Goal: Task Accomplishment & Management: Use online tool/utility

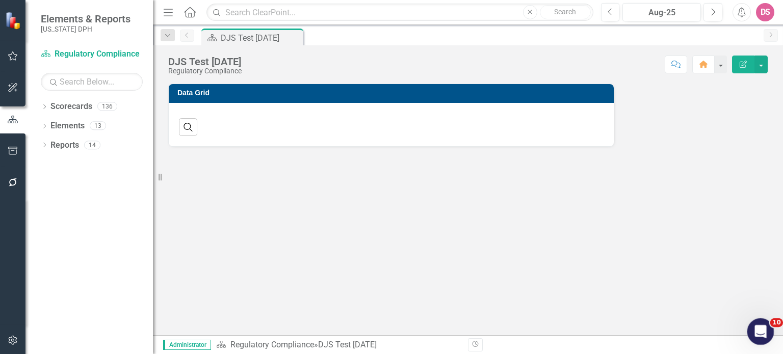
click at [754, 332] on icon "Open Intercom Messenger" at bounding box center [759, 330] width 17 height 17
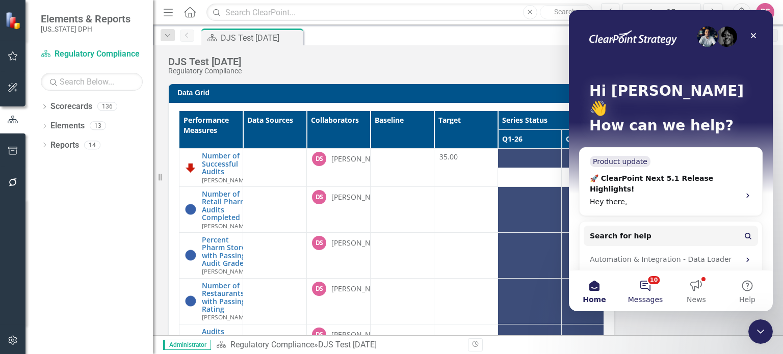
click at [648, 288] on button "10 Messages" at bounding box center [645, 291] width 51 height 41
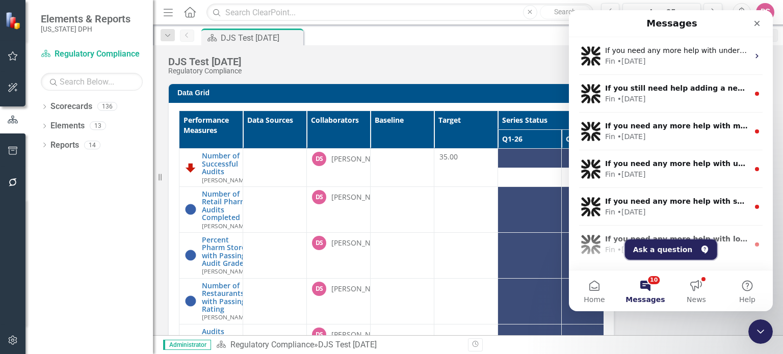
click at [675, 257] on button "Ask a question" at bounding box center [671, 249] width 92 height 20
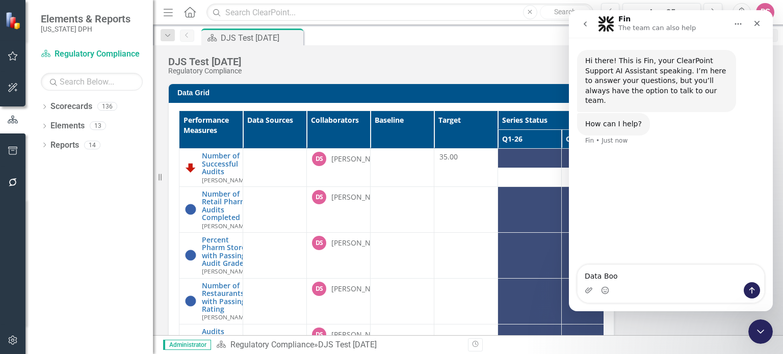
type textarea "Data Book"
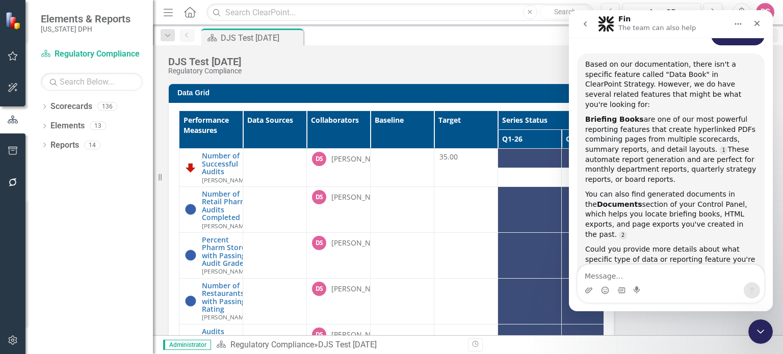
scroll to position [2, 0]
type textarea "How do I set Briefing books"
drag, startPoint x: 769, startPoint y: 181, endPoint x: 1349, endPoint y: 251, distance: 584.6
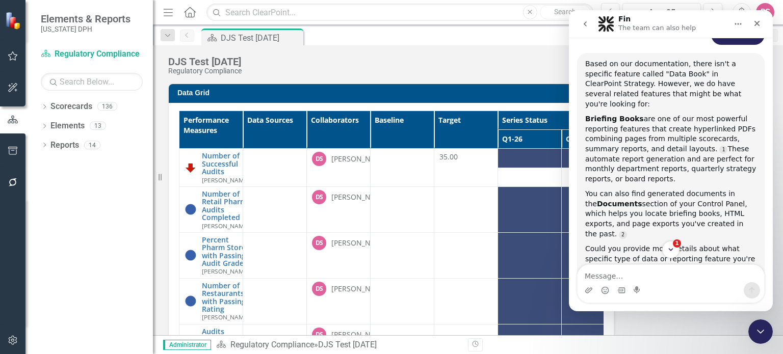
drag, startPoint x: 781, startPoint y: 241, endPoint x: 668, endPoint y: 344, distance: 152.9
click at [668, 344] on div "Revision History" at bounding box center [772, 344] width 609 height 13
drag, startPoint x: 202, startPoint y: 116, endPoint x: 657, endPoint y: 326, distance: 500.7
click at [657, 326] on div "Data Grid Performance Measures Data Sources Collaborators Baseline Target Serie…" at bounding box center [468, 241] width 615 height 341
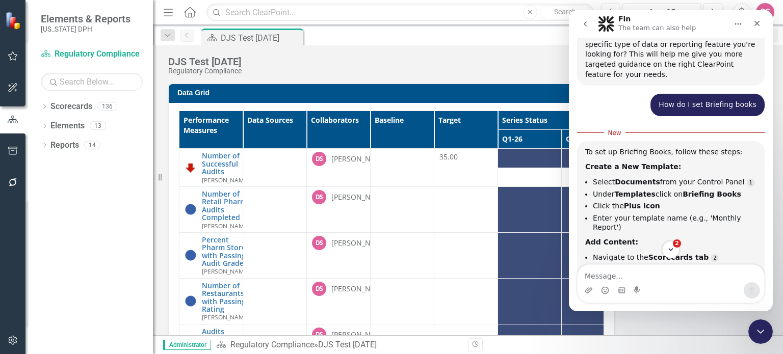
scroll to position [354, 0]
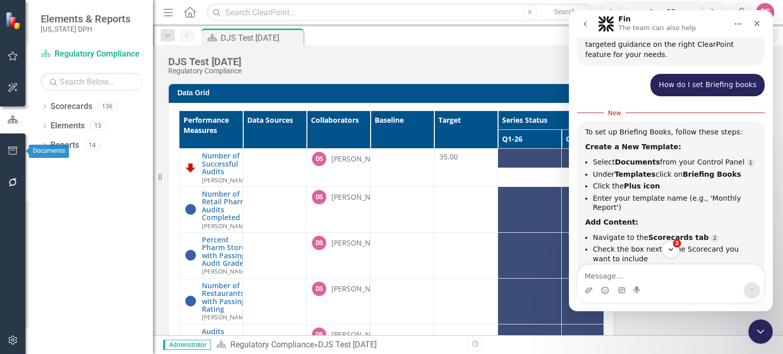
click at [15, 151] on icon "button" at bounding box center [13, 151] width 11 height 8
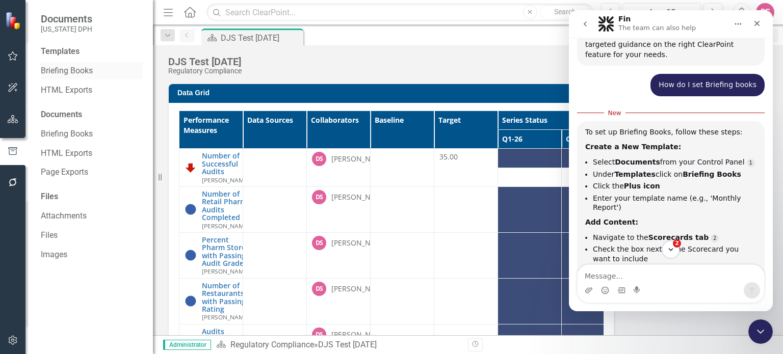
click at [74, 75] on link "Briefing Books" at bounding box center [92, 71] width 102 height 12
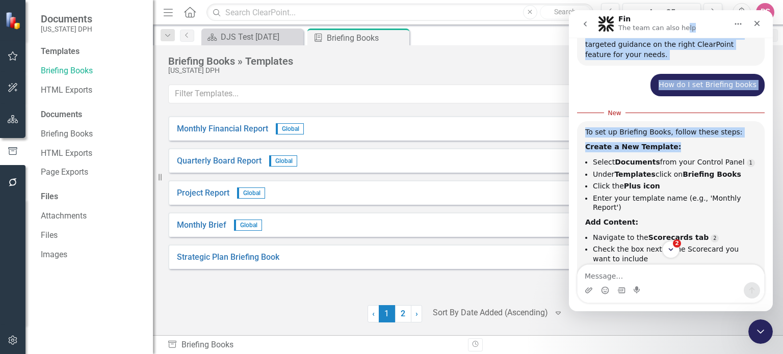
drag, startPoint x: 680, startPoint y: 14, endPoint x: 668, endPoint y: 108, distance: 94.5
click at [668, 108] on div "Fin The team can also help Hi there! This is Fin, your ClearPoint Support AI As…" at bounding box center [671, 160] width 204 height 301
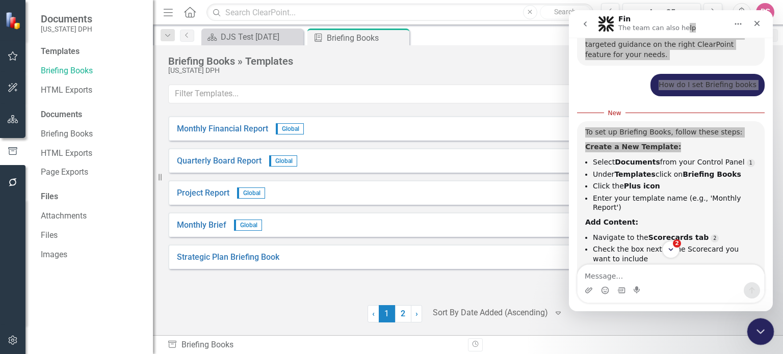
click at [759, 334] on icon "Close Intercom Messenger" at bounding box center [759, 330] width 12 height 12
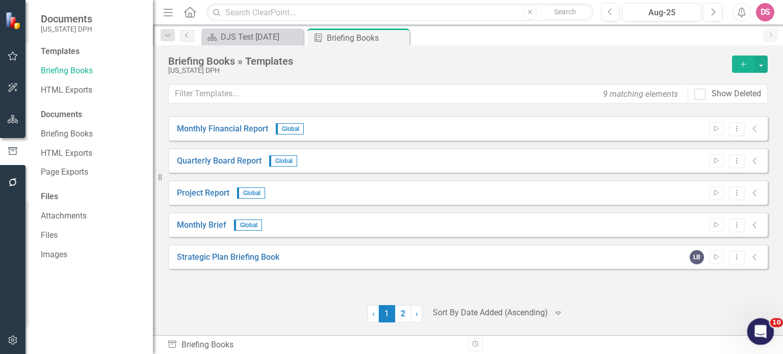
scroll to position [493, 0]
click at [741, 65] on icon "Add" at bounding box center [742, 64] width 9 height 7
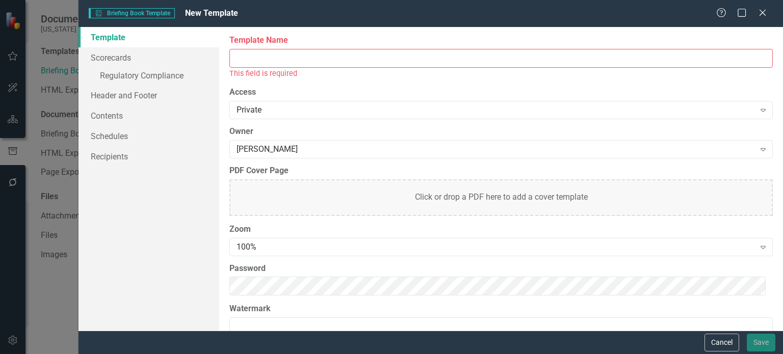
click at [346, 58] on input "Template Name" at bounding box center [500, 58] width 543 height 19
drag, startPoint x: 369, startPoint y: 50, endPoint x: 367, endPoint y: 30, distance: 20.5
click at [367, 30] on div "Report templates allow you to create PDF briefing books that include elements y…" at bounding box center [501, 179] width 564 height 304
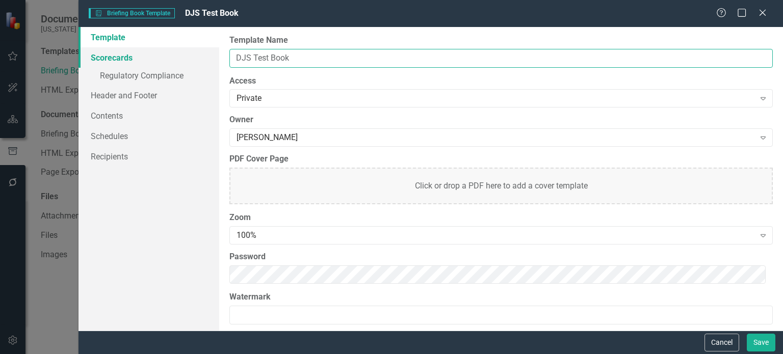
type input "DJS Test Book"
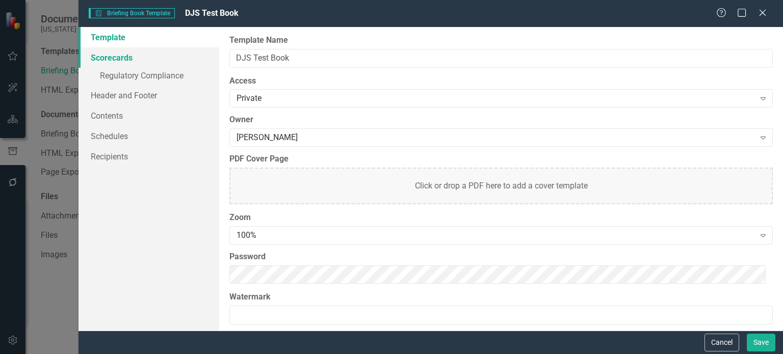
click at [120, 61] on link "Scorecards" at bounding box center [148, 57] width 141 height 20
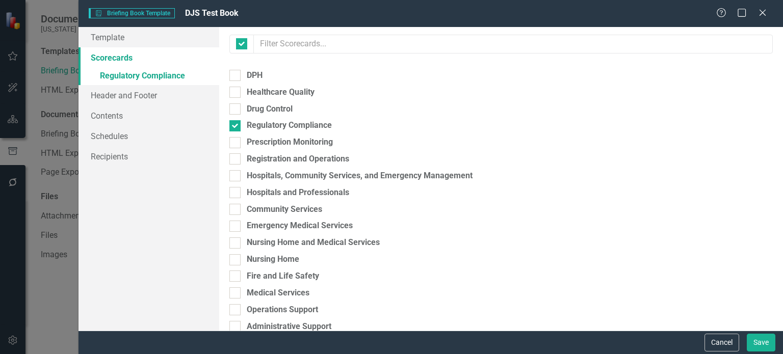
checkbox input "false"
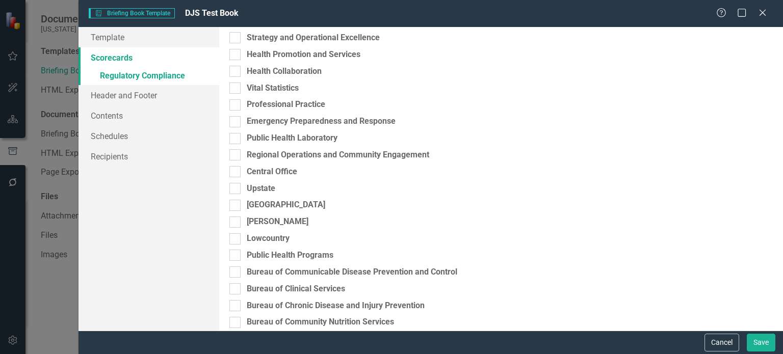
scroll to position [2020, 0]
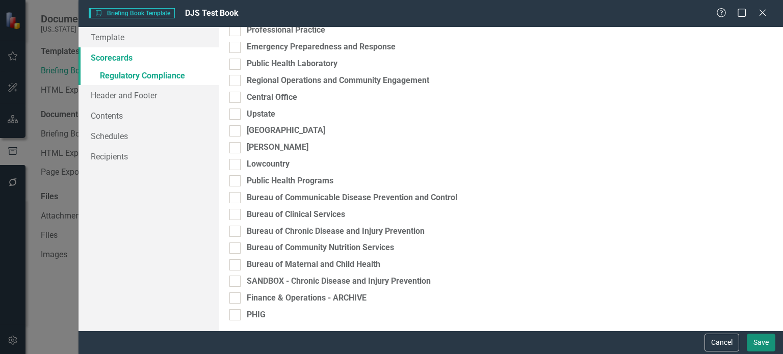
click at [761, 340] on button "Save" at bounding box center [760, 343] width 29 height 18
click at [761, 347] on button "Save" at bounding box center [760, 343] width 29 height 18
click at [714, 339] on button "Cancel" at bounding box center [721, 343] width 35 height 18
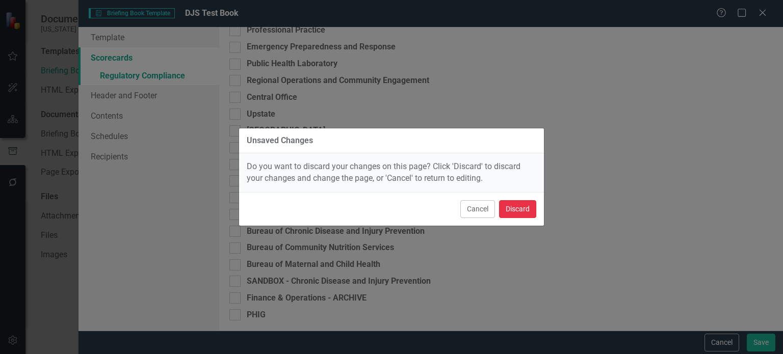
click at [520, 209] on button "Discard" at bounding box center [517, 209] width 37 height 18
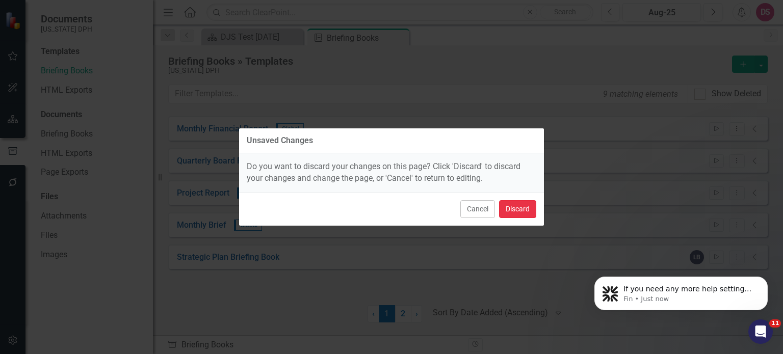
scroll to position [556, 0]
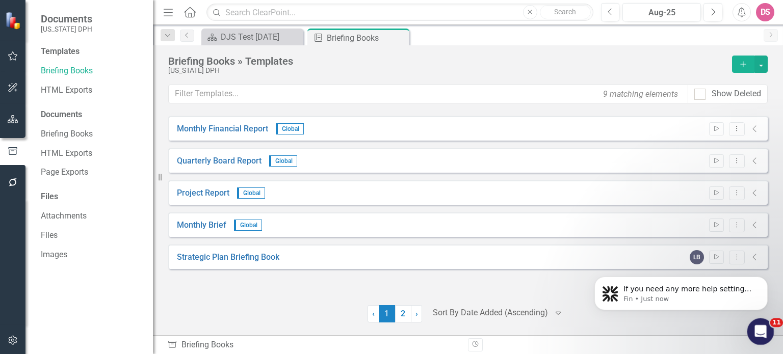
click at [756, 333] on icon "Open Intercom Messenger" at bounding box center [759, 330] width 17 height 17
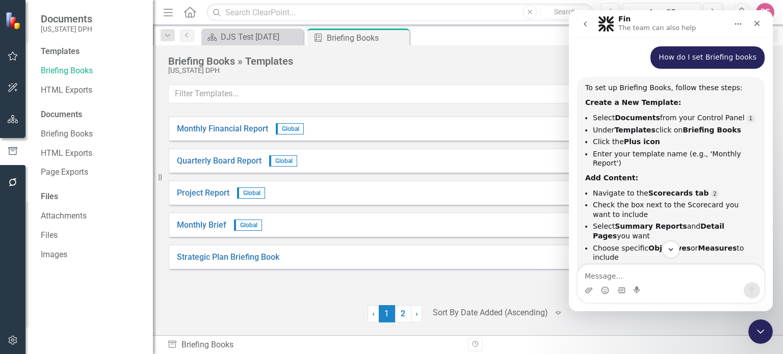
scroll to position [383, 0]
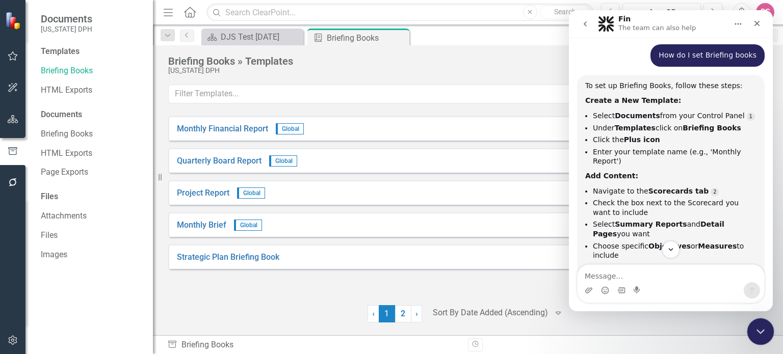
click at [757, 328] on icon "Close Intercom Messenger" at bounding box center [759, 330] width 12 height 12
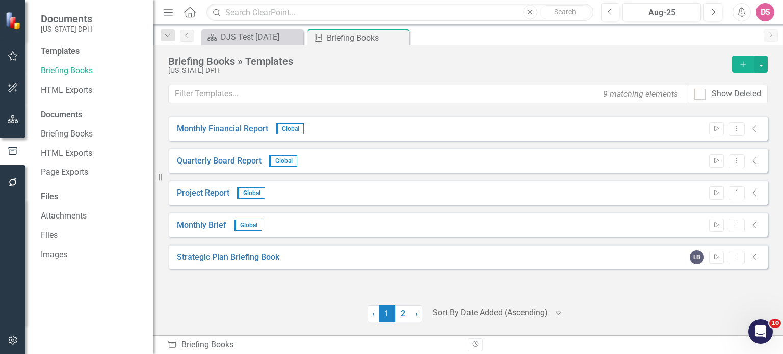
click at [740, 62] on icon "Add" at bounding box center [742, 64] width 9 height 7
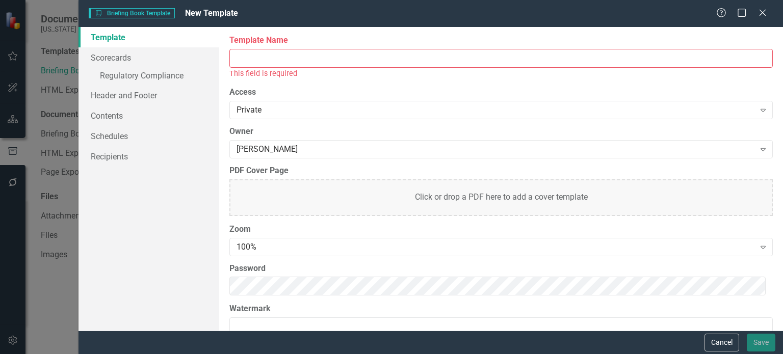
click at [679, 61] on input "Template Name" at bounding box center [500, 58] width 543 height 19
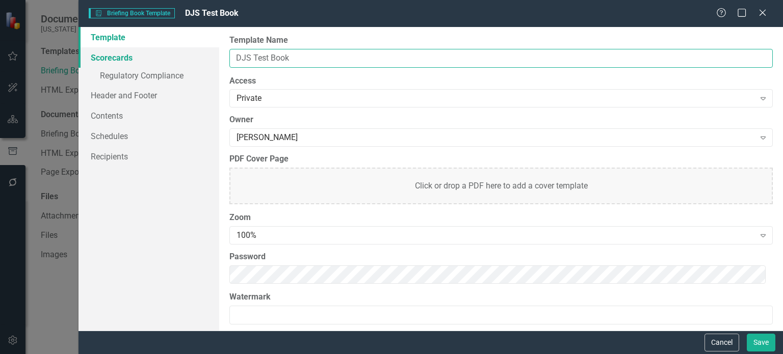
type input "DJS Test Book"
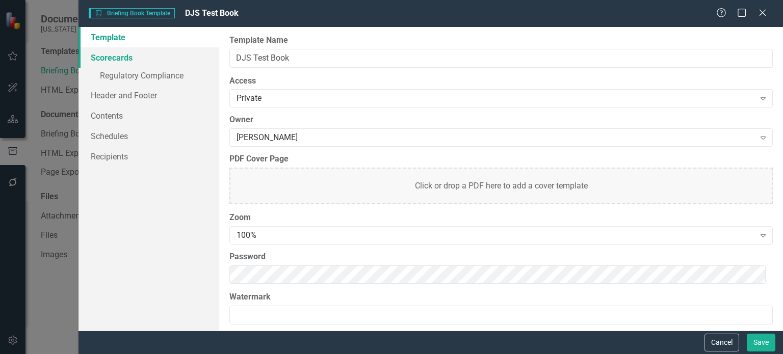
click at [114, 56] on link "Scorecards" at bounding box center [148, 57] width 141 height 20
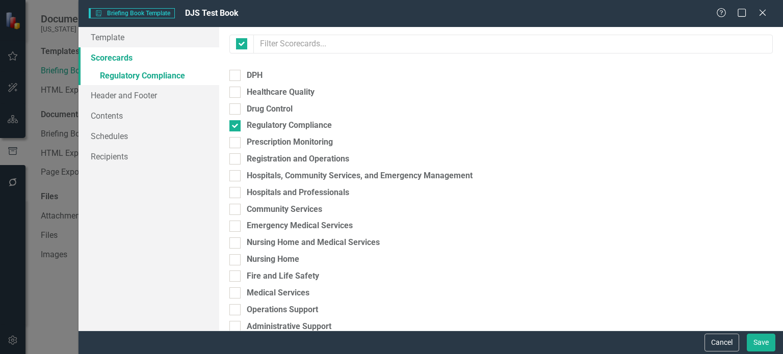
checkbox input "false"
click at [149, 79] on link "» Regulatory Compliance" at bounding box center [148, 77] width 141 height 18
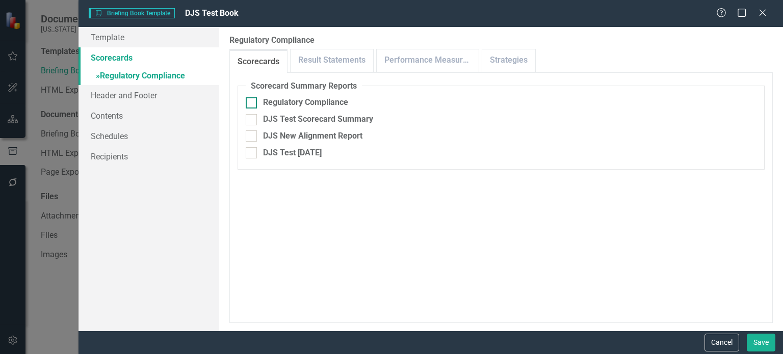
click at [250, 101] on input "Regulatory Compliance" at bounding box center [249, 100] width 7 height 7
checkbox input "true"
click at [251, 201] on input "Print Title Default Page" at bounding box center [249, 200] width 7 height 7
checkbox input "true"
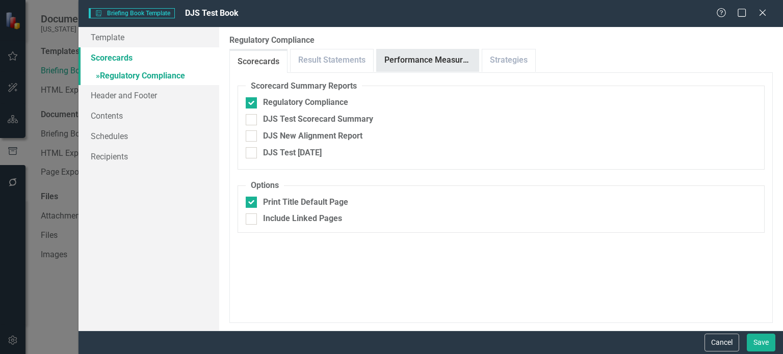
click at [412, 66] on link "Performance Measures" at bounding box center [428, 60] width 102 height 22
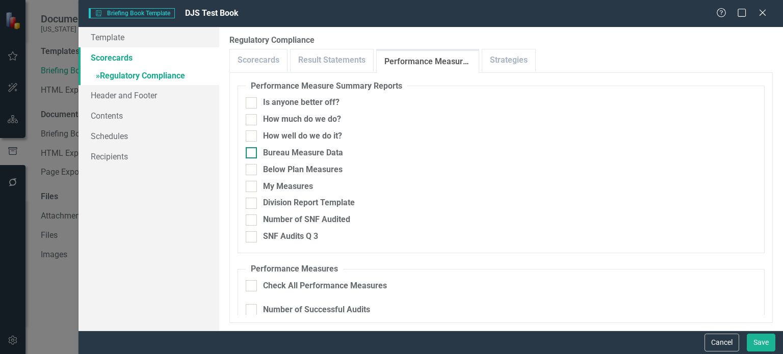
click at [251, 155] on div at bounding box center [251, 152] width 11 height 11
click at [251, 154] on input "Bureau Measure Data" at bounding box center [249, 150] width 7 height 7
checkbox input "true"
click at [249, 138] on div at bounding box center [251, 135] width 11 height 11
click at [249, 137] on input "How well do we do it?" at bounding box center [249, 133] width 7 height 7
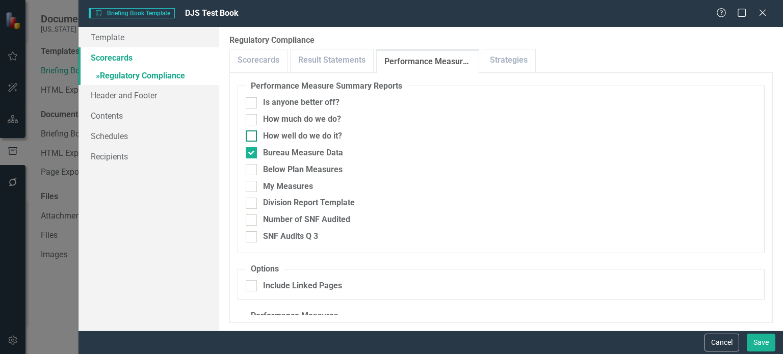
checkbox input "true"
click at [252, 118] on input "How much do we do?" at bounding box center [249, 117] width 7 height 7
checkbox input "true"
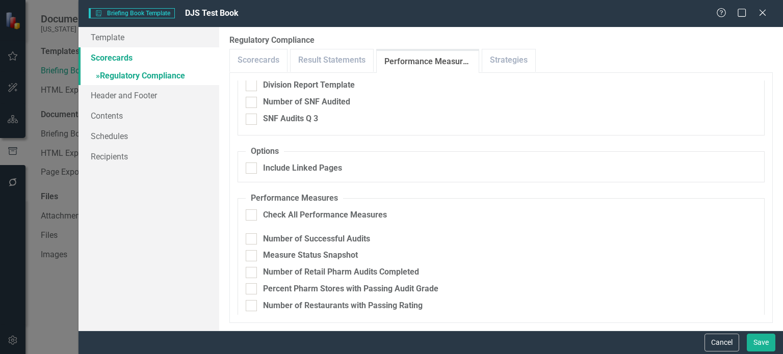
scroll to position [124, 0]
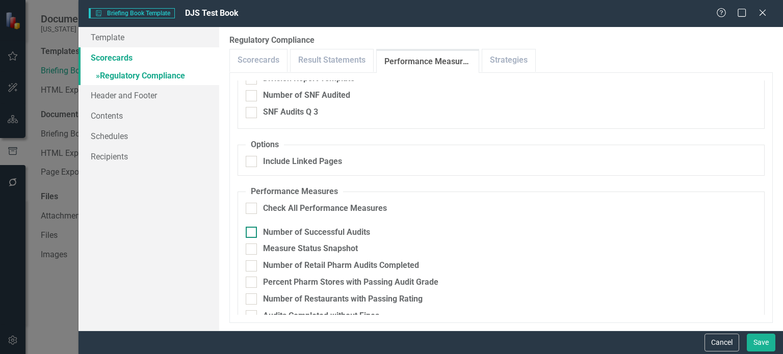
click at [252, 229] on div at bounding box center [251, 232] width 11 height 11
click at [252, 229] on input "Number of Successful Audits" at bounding box center [249, 230] width 7 height 7
checkbox input "true"
click at [252, 279] on input "Percent Pharm Stores with Passing Audit Grade" at bounding box center [249, 280] width 7 height 7
checkbox input "true"
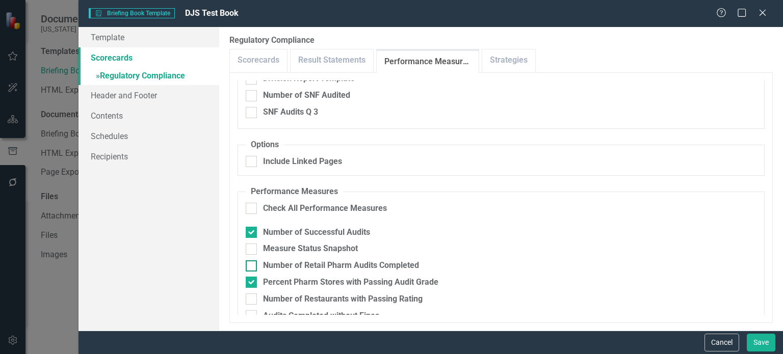
click at [254, 266] on div at bounding box center [251, 265] width 11 height 11
click at [252, 266] on input "Number of Retail Pharm Audits Completed" at bounding box center [249, 263] width 7 height 7
checkbox input "true"
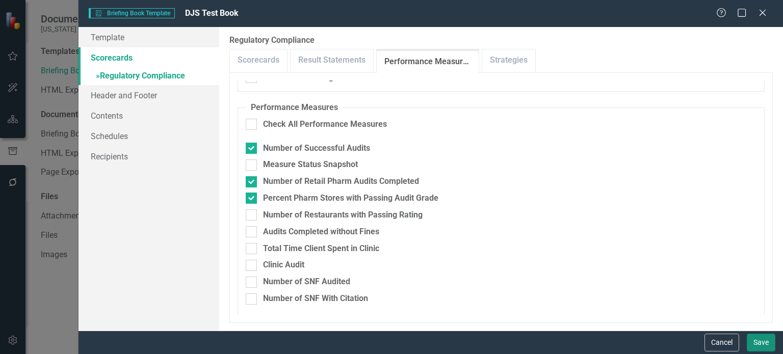
click at [760, 334] on button "Save" at bounding box center [760, 343] width 29 height 18
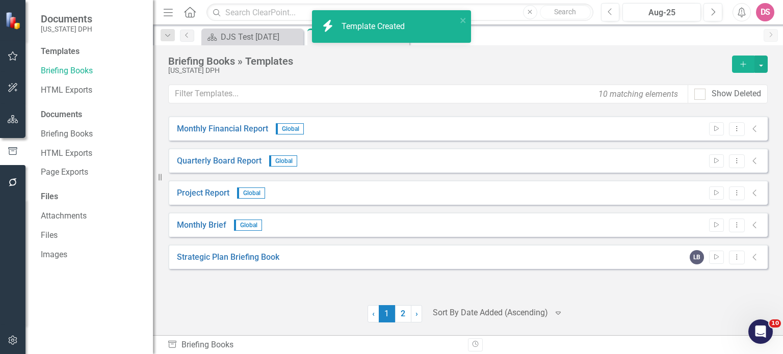
scroll to position [573, 0]
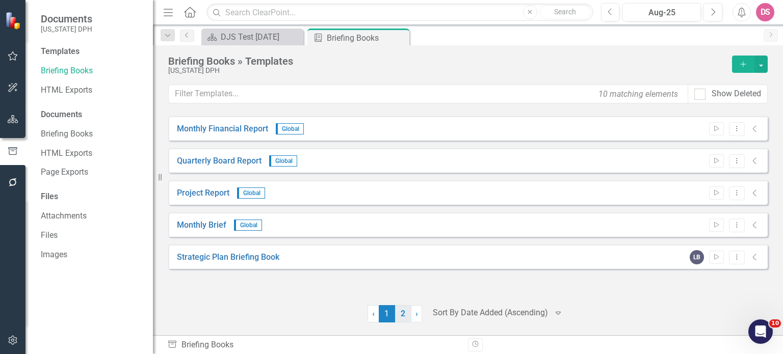
click at [401, 318] on link "2" at bounding box center [403, 313] width 16 height 17
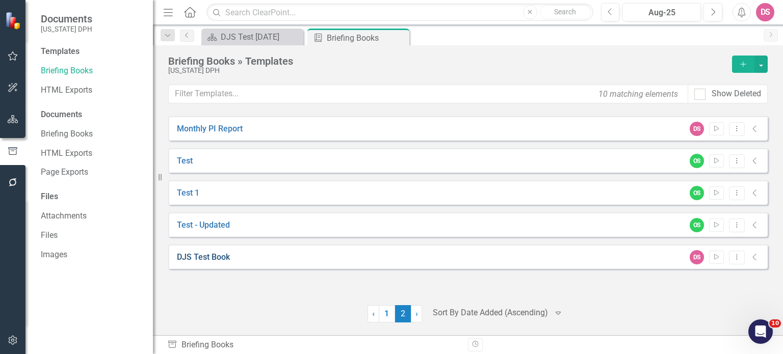
click at [212, 258] on link "DJS Test Book" at bounding box center [203, 258] width 53 height 12
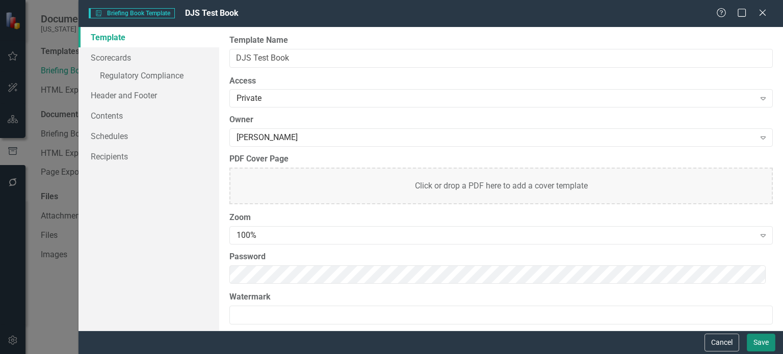
click at [756, 343] on button "Save" at bounding box center [760, 343] width 29 height 18
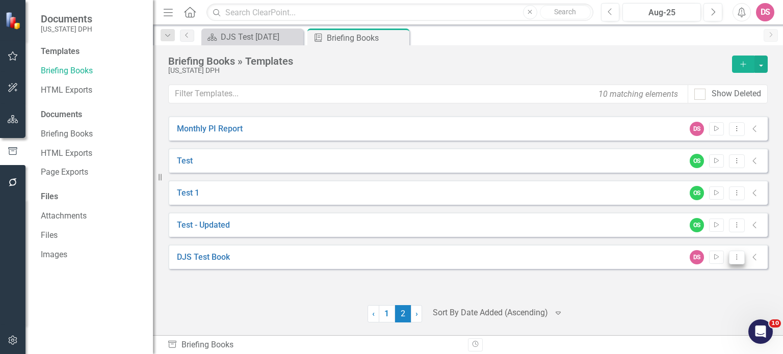
click at [738, 254] on icon "Dropdown Menu" at bounding box center [736, 257] width 9 height 7
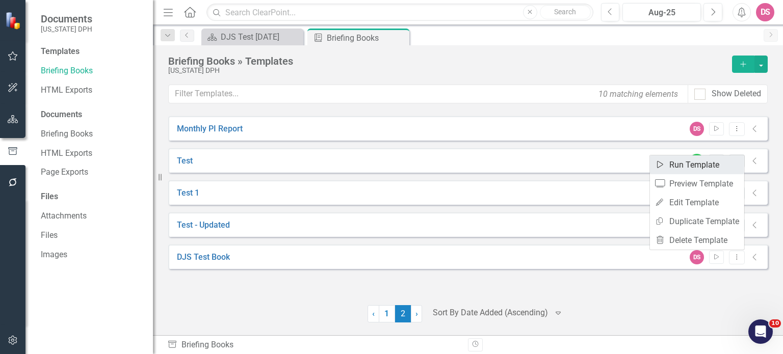
click at [681, 169] on link "Start Run Template" at bounding box center [697, 164] width 94 height 19
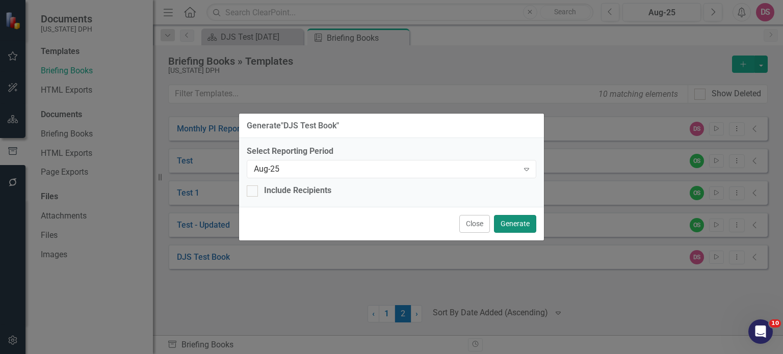
click at [520, 230] on button "Generate" at bounding box center [515, 224] width 42 height 18
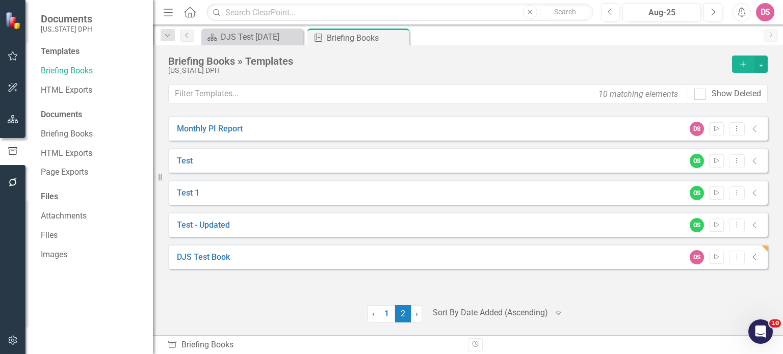
click at [739, 12] on icon "Alerts" at bounding box center [741, 12] width 11 height 10
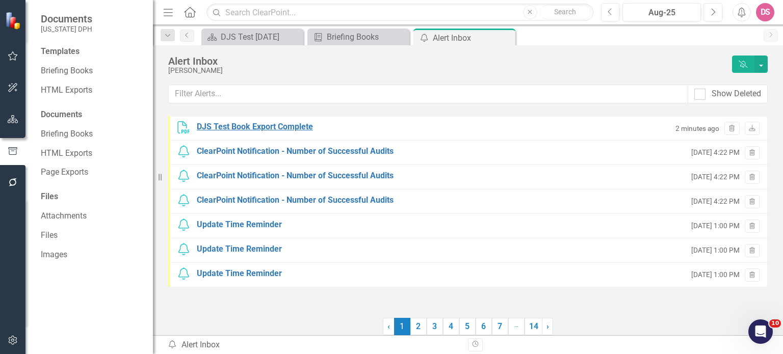
click at [304, 130] on div "DJS Test Book Export Complete" at bounding box center [255, 127] width 116 height 12
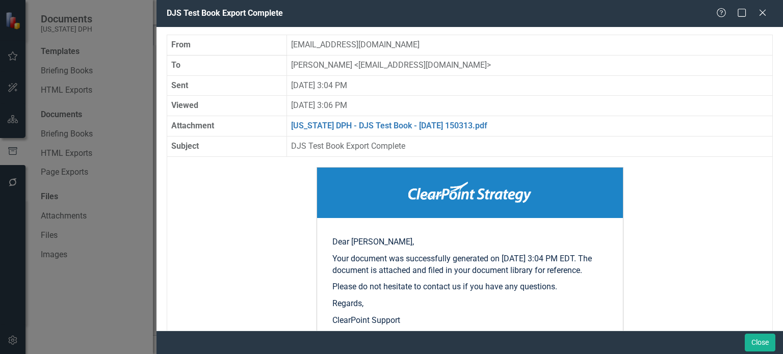
drag, startPoint x: 778, startPoint y: 52, endPoint x: 769, endPoint y: 99, distance: 48.3
click at [769, 99] on div "From [EMAIL_ADDRESS][DOMAIN_NAME] To [PERSON_NAME] < [EMAIL_ADDRESS][DOMAIN_NAM…" at bounding box center [469, 179] width 626 height 304
click at [457, 125] on link "[US_STATE] DPH - DJS Test Book - [DATE] 150313.pdf" at bounding box center [389, 126] width 196 height 10
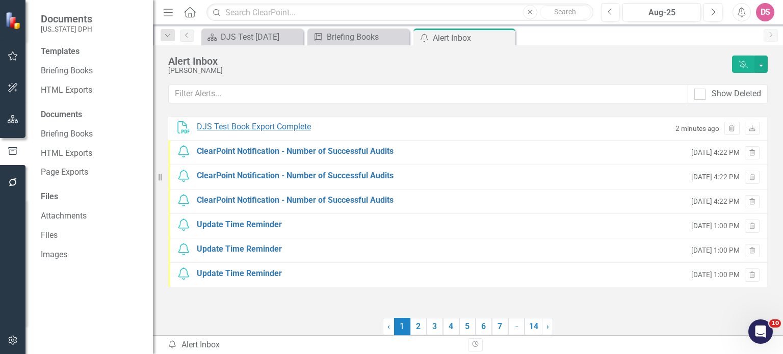
click at [238, 128] on div "DJS Test Book Export Complete" at bounding box center [254, 127] width 114 height 12
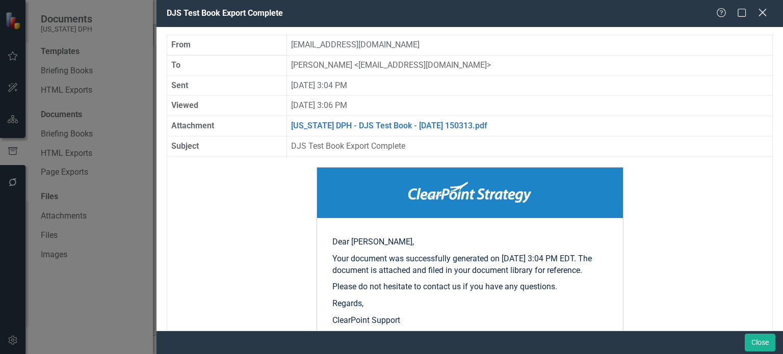
click at [762, 14] on icon "Close" at bounding box center [762, 13] width 13 height 10
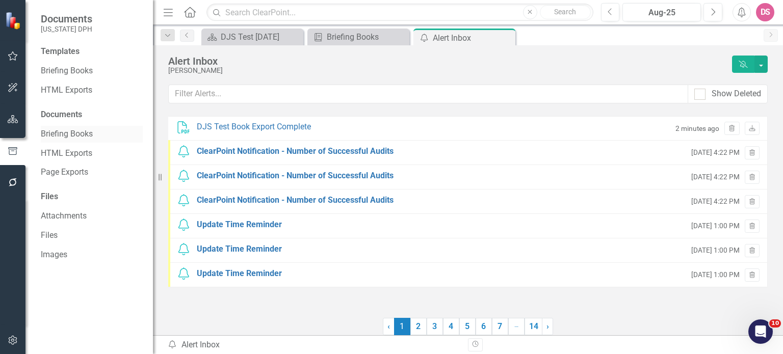
click at [85, 135] on link "Briefing Books" at bounding box center [92, 134] width 102 height 12
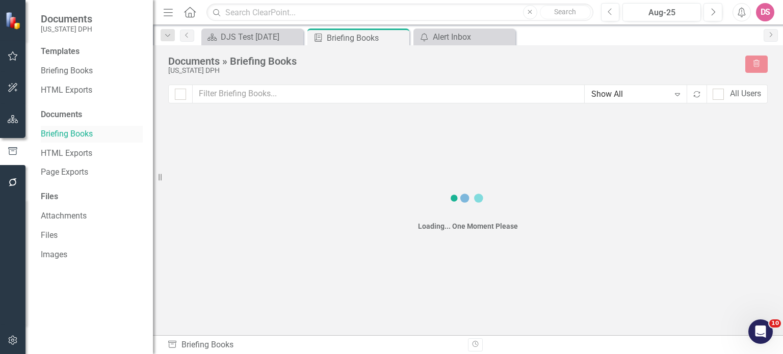
checkbox input "false"
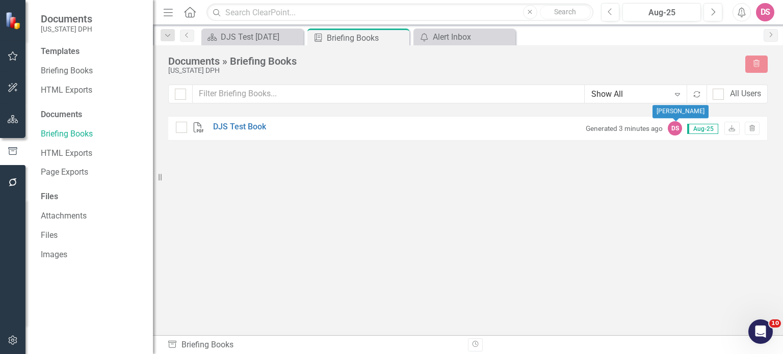
click at [674, 128] on div "DS" at bounding box center [675, 128] width 14 height 14
click at [253, 126] on link "DJS Test Book" at bounding box center [239, 127] width 53 height 12
click at [74, 71] on link "Briefing Books" at bounding box center [92, 71] width 102 height 12
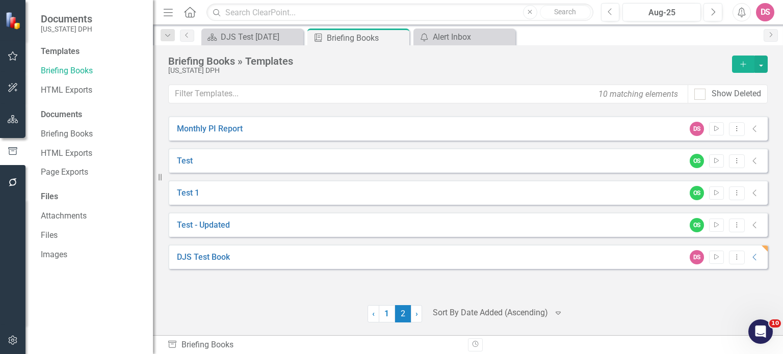
click at [743, 64] on icon "Add" at bounding box center [742, 64] width 9 height 7
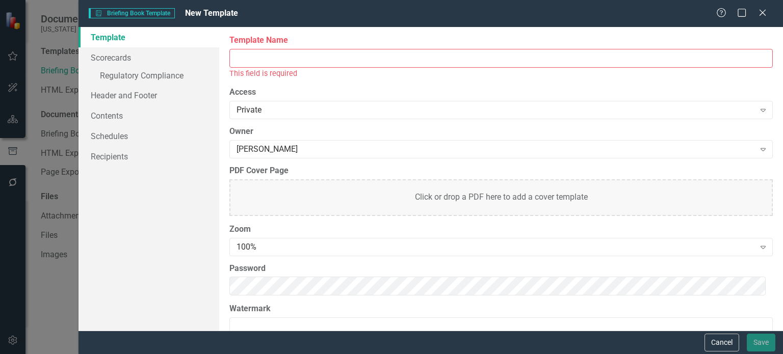
click at [265, 64] on input "Template Name" at bounding box center [500, 58] width 543 height 19
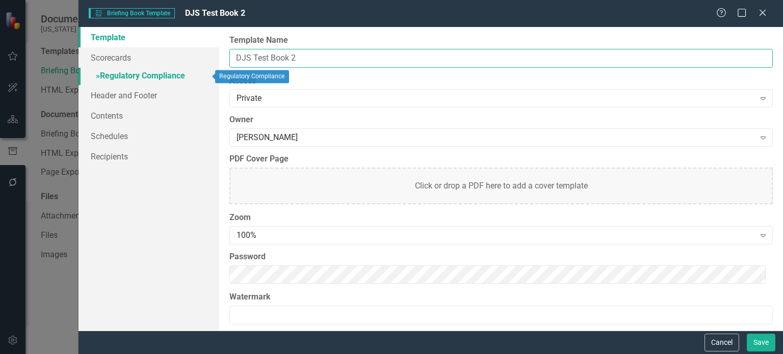
type input "DJS Test Book 2"
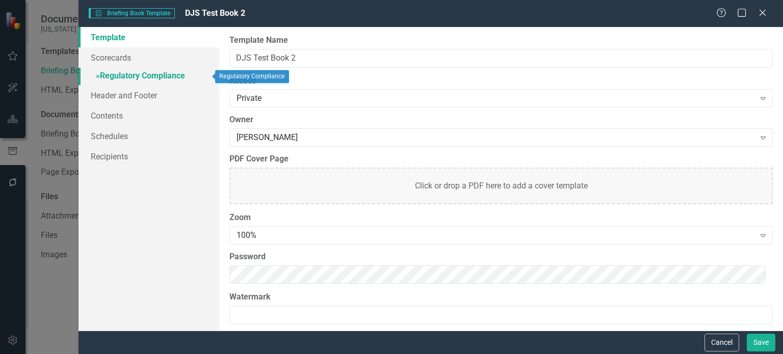
click at [164, 74] on link "» Regulatory Compliance" at bounding box center [148, 77] width 141 height 18
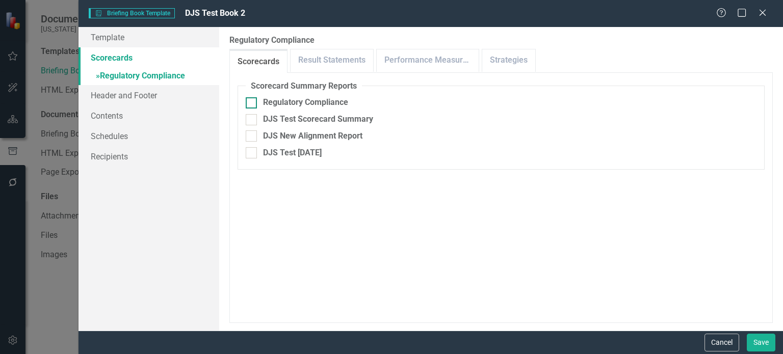
click at [252, 107] on div at bounding box center [251, 102] width 11 height 11
click at [252, 104] on input "Regulatory Compliance" at bounding box center [249, 100] width 7 height 7
checkbox input "true"
click at [252, 201] on input "Print Title Default Page" at bounding box center [249, 200] width 7 height 7
checkbox input "true"
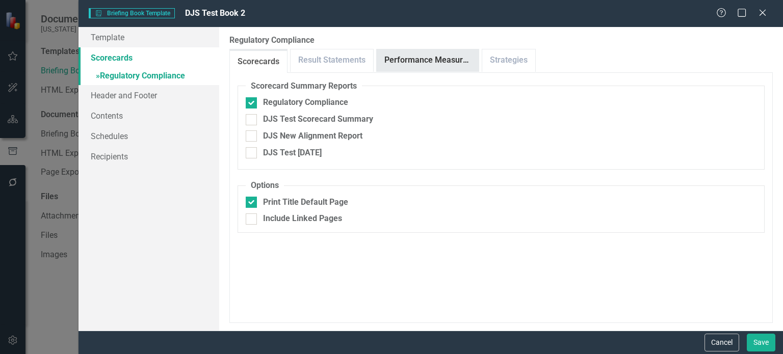
click at [408, 59] on link "Performance Measures" at bounding box center [428, 60] width 102 height 22
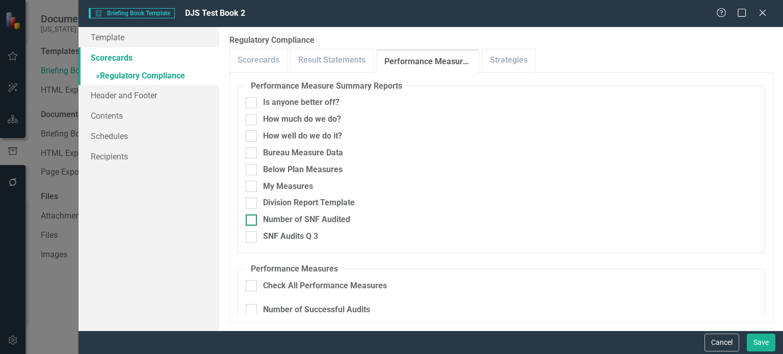
click at [249, 219] on input "Number of SNF Audited" at bounding box center [249, 218] width 7 height 7
checkbox input "true"
click at [251, 239] on div at bounding box center [251, 236] width 11 height 11
click at [251, 238] on input "SNF Audits Q 3" at bounding box center [249, 234] width 7 height 7
checkbox input "true"
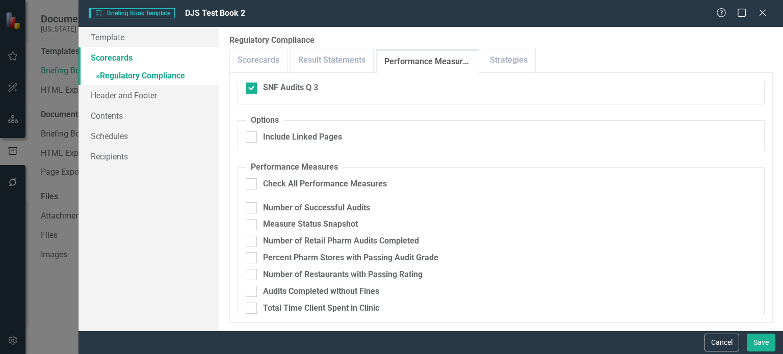
scroll to position [173, 0]
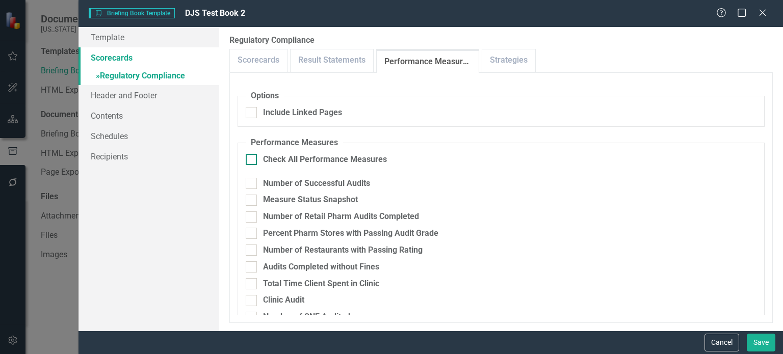
click at [252, 156] on div at bounding box center [251, 159] width 11 height 11
click at [252, 156] on input "Check All Performance Measures" at bounding box center [249, 157] width 7 height 7
checkbox input "true"
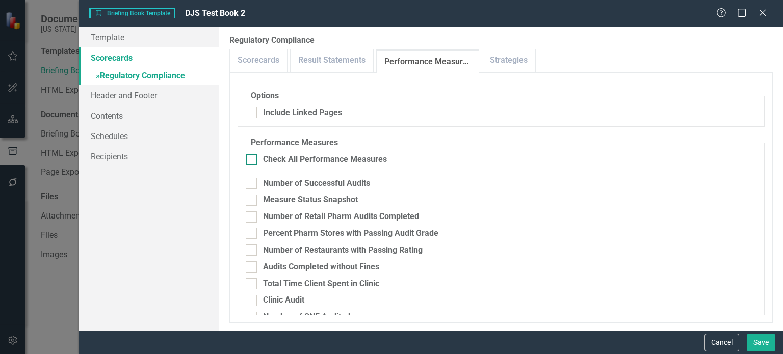
checkbox input "true"
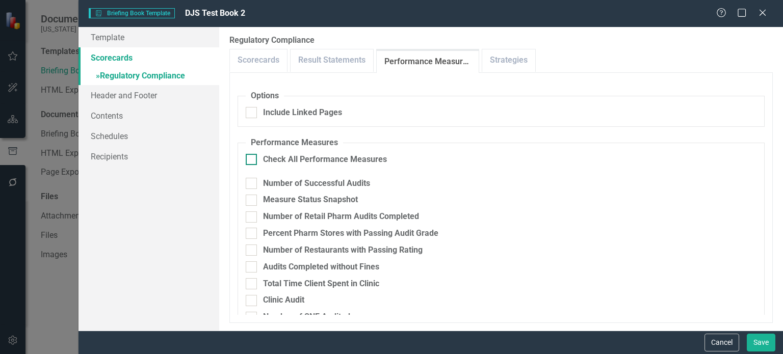
checkbox input "true"
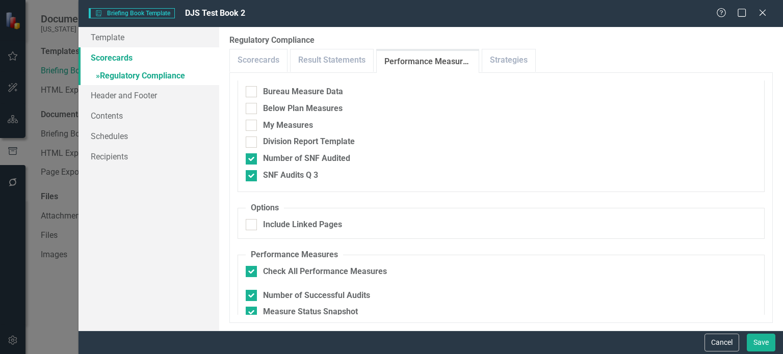
scroll to position [0, 0]
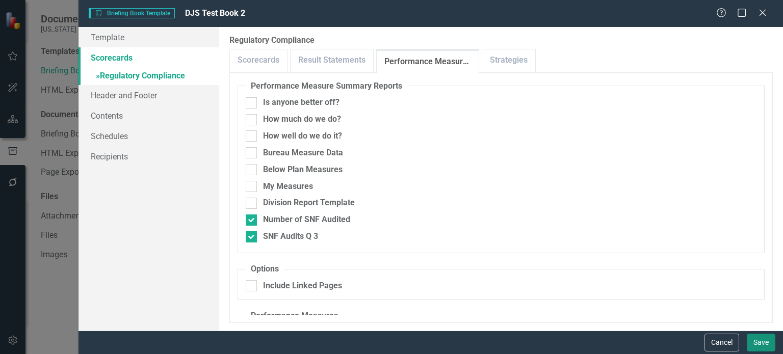
click at [759, 343] on button "Save" at bounding box center [760, 343] width 29 height 18
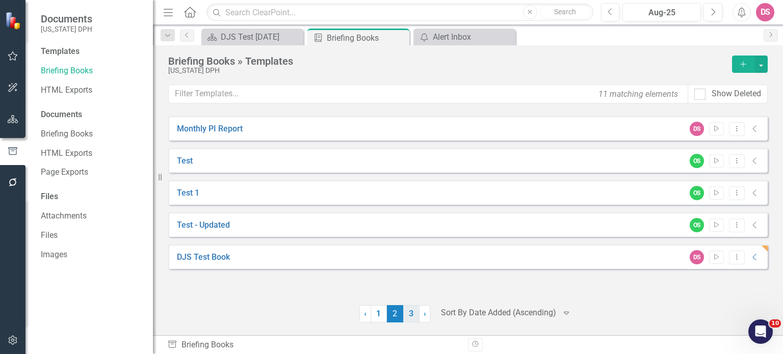
click at [410, 311] on link "3" at bounding box center [411, 313] width 16 height 17
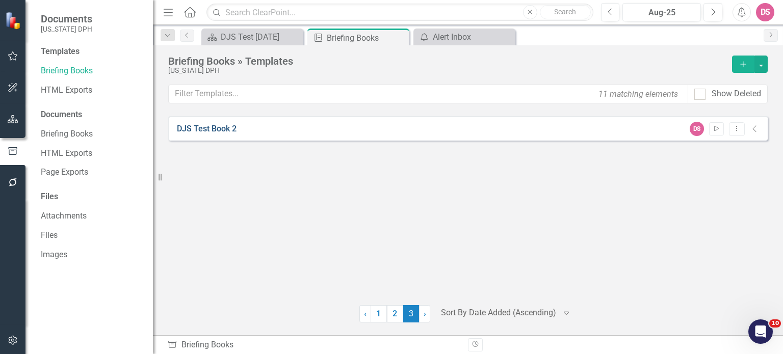
click at [229, 128] on link "DJS Test Book 2" at bounding box center [207, 129] width 60 height 12
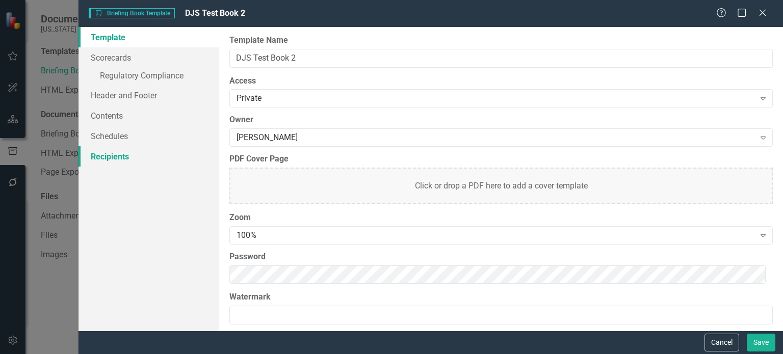
click at [113, 156] on link "Recipients" at bounding box center [148, 156] width 141 height 20
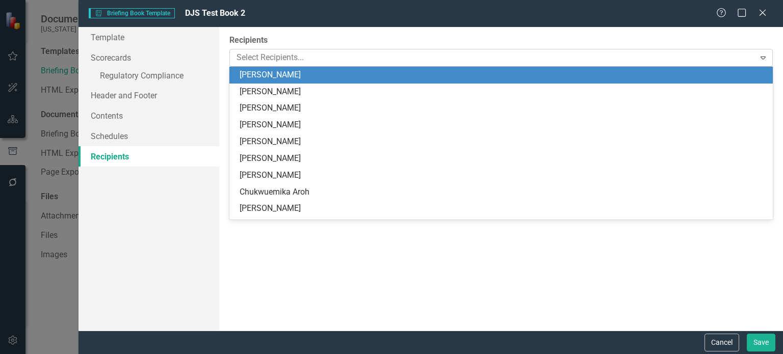
click at [762, 55] on icon "Expand" at bounding box center [763, 58] width 10 height 8
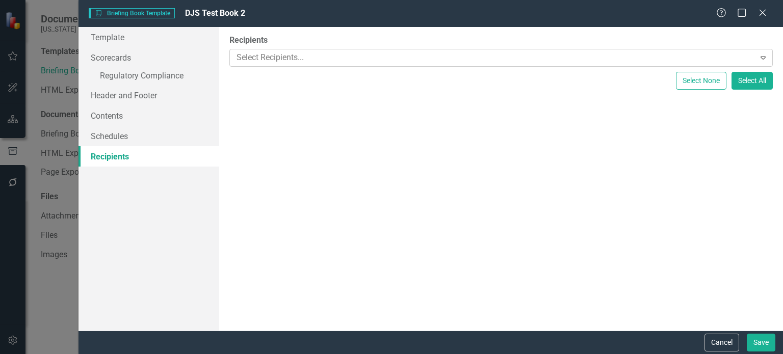
click at [322, 56] on div at bounding box center [493, 58] width 522 height 14
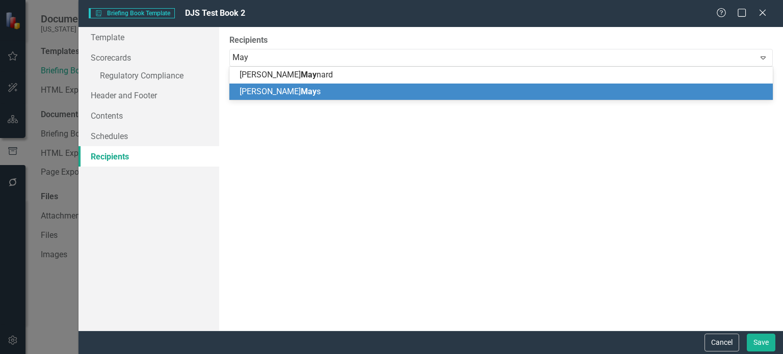
type input "May"
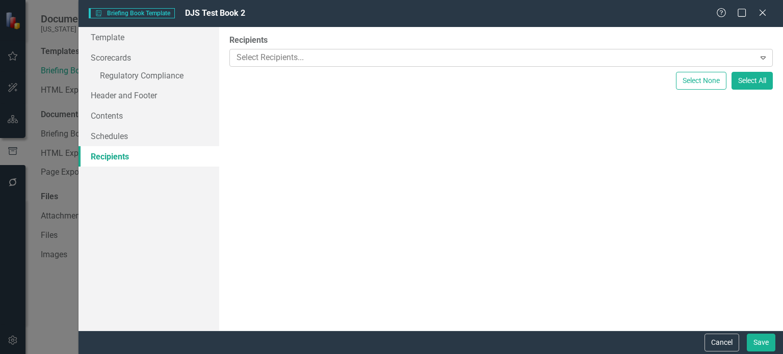
drag, startPoint x: 283, startPoint y: 87, endPoint x: 320, endPoint y: 56, distance: 48.1
click at [320, 56] on div at bounding box center [493, 58] width 522 height 14
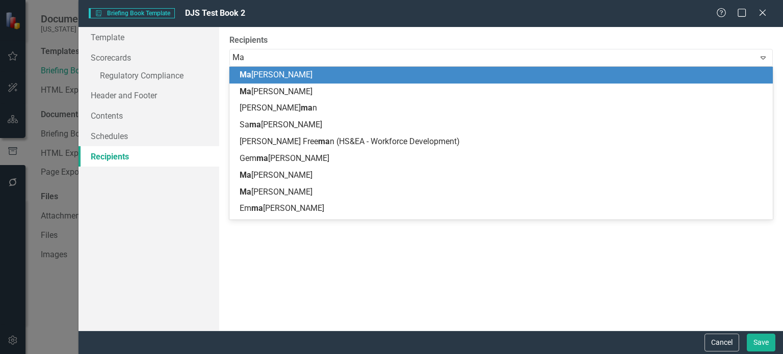
type input "May"
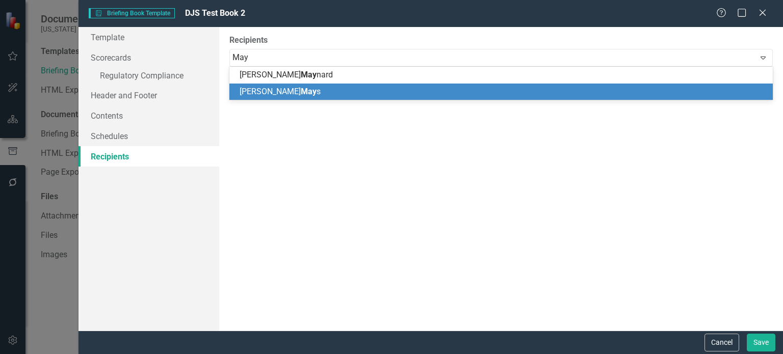
click at [281, 92] on span "[PERSON_NAME] s" at bounding box center [279, 92] width 81 height 10
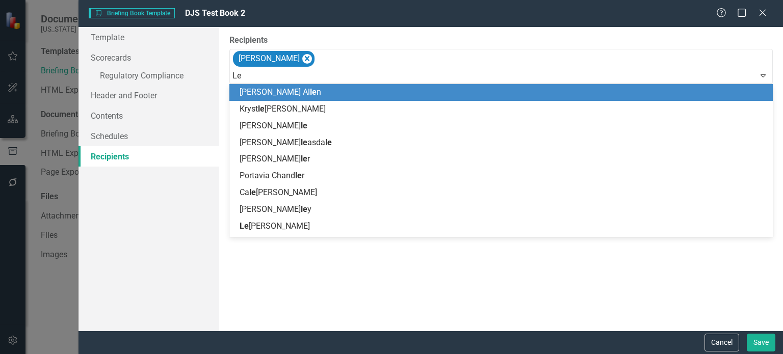
type input "Les"
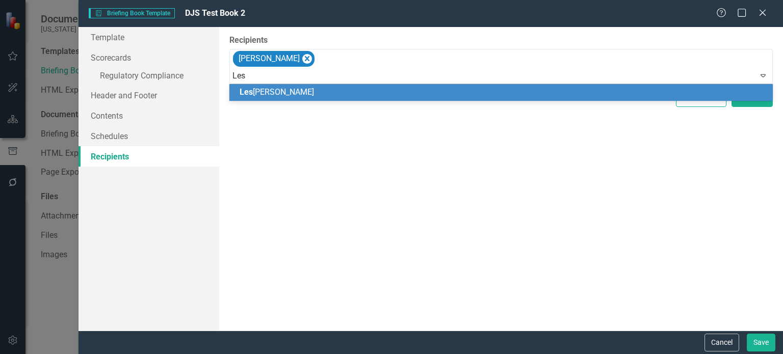
click at [264, 94] on span "[PERSON_NAME]" at bounding box center [276, 92] width 74 height 10
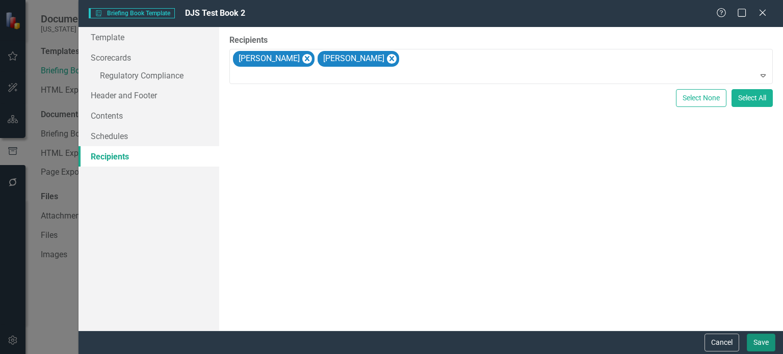
click at [756, 337] on button "Save" at bounding box center [760, 343] width 29 height 18
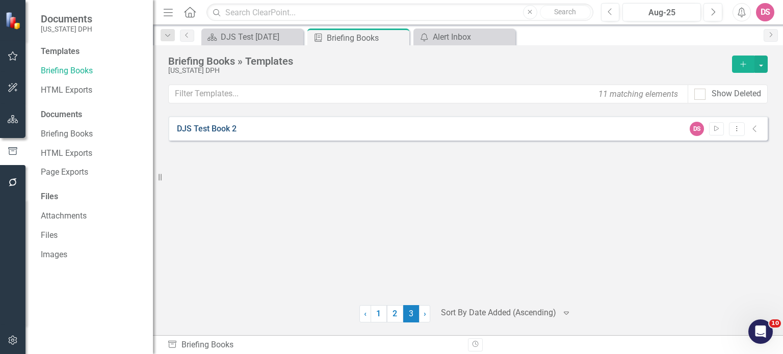
click at [217, 128] on link "DJS Test Book 2" at bounding box center [207, 129] width 60 height 12
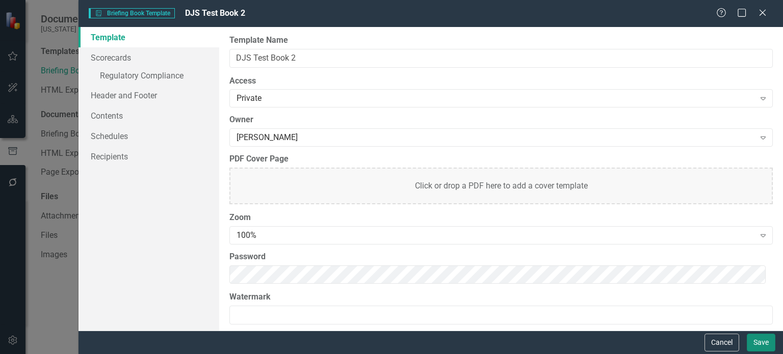
click at [754, 342] on button "Save" at bounding box center [760, 343] width 29 height 18
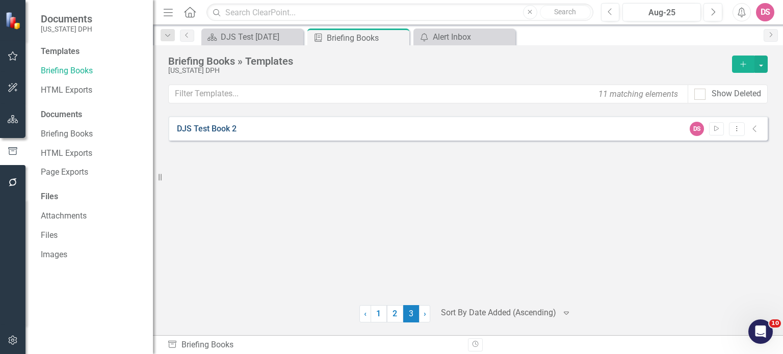
click at [209, 128] on link "DJS Test Book 2" at bounding box center [207, 129] width 60 height 12
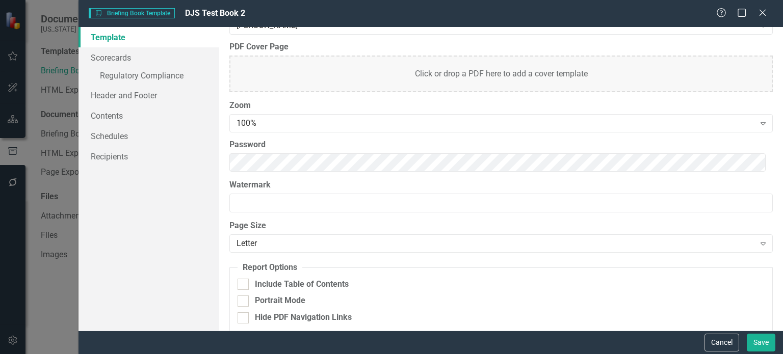
scroll to position [122, 0]
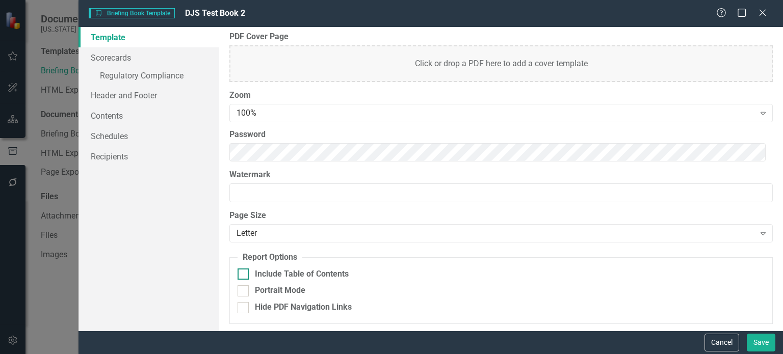
click at [242, 275] on div at bounding box center [242, 274] width 11 height 11
click at [242, 275] on input "Include Table of Contents" at bounding box center [240, 272] width 7 height 7
checkbox input "true"
drag, startPoint x: 761, startPoint y: 346, endPoint x: 767, endPoint y: 344, distance: 6.3
click at [767, 344] on button "Save" at bounding box center [760, 343] width 29 height 18
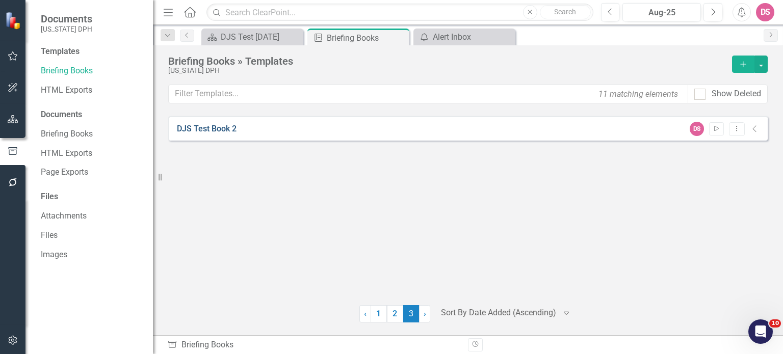
click at [204, 130] on link "DJS Test Book 2" at bounding box center [207, 129] width 60 height 12
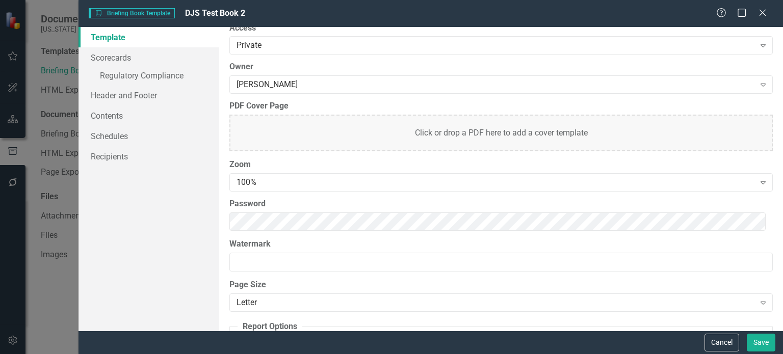
scroll to position [0, 0]
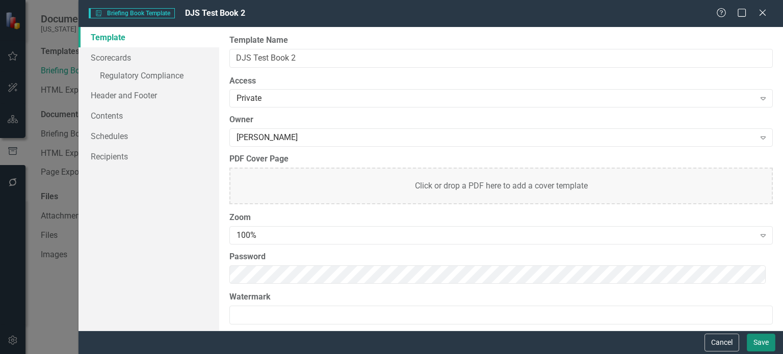
click at [764, 340] on button "Save" at bounding box center [760, 343] width 29 height 18
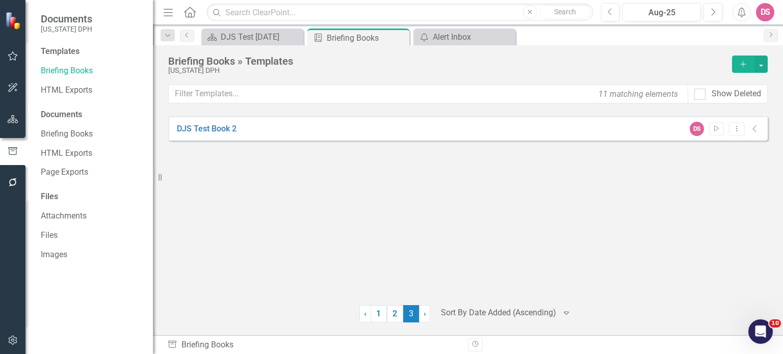
click at [739, 65] on icon "Add" at bounding box center [742, 64] width 9 height 7
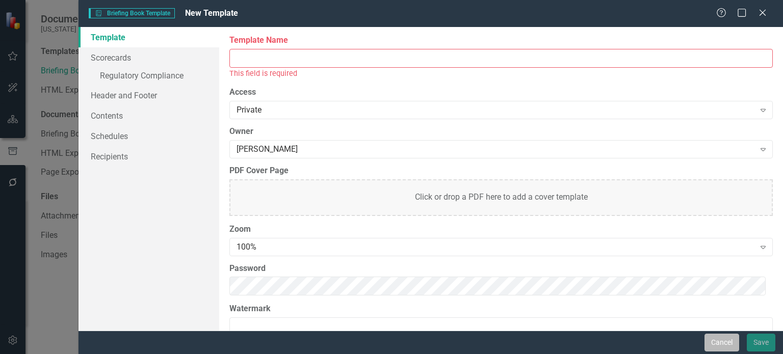
click at [720, 340] on button "Cancel" at bounding box center [721, 343] width 35 height 18
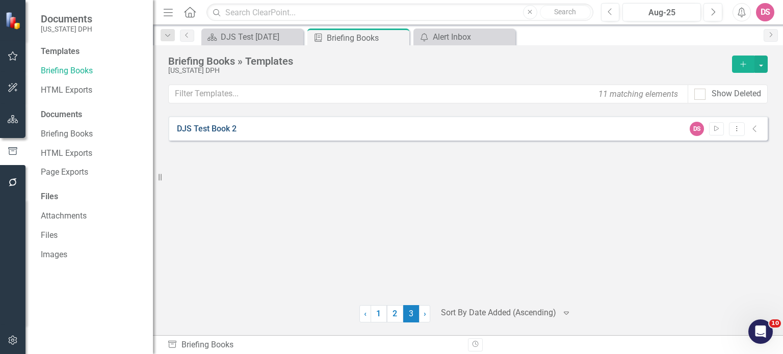
click at [215, 130] on link "DJS Test Book 2" at bounding box center [207, 129] width 60 height 12
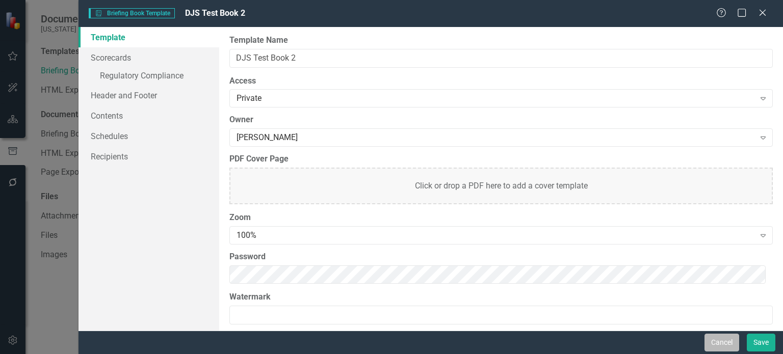
click at [728, 341] on button "Cancel" at bounding box center [721, 343] width 35 height 18
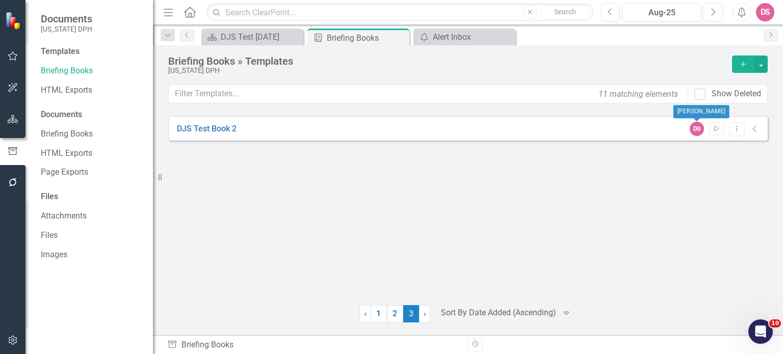
click at [697, 127] on div "DS" at bounding box center [696, 129] width 14 height 14
click at [737, 130] on icon "Dropdown Menu" at bounding box center [736, 128] width 9 height 7
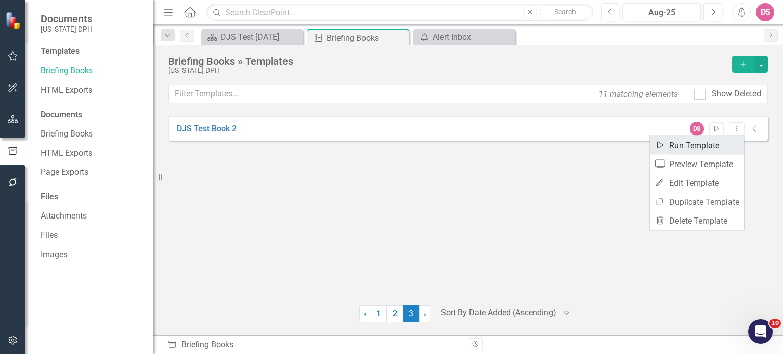
click at [716, 148] on link "Start Run Template" at bounding box center [697, 145] width 94 height 19
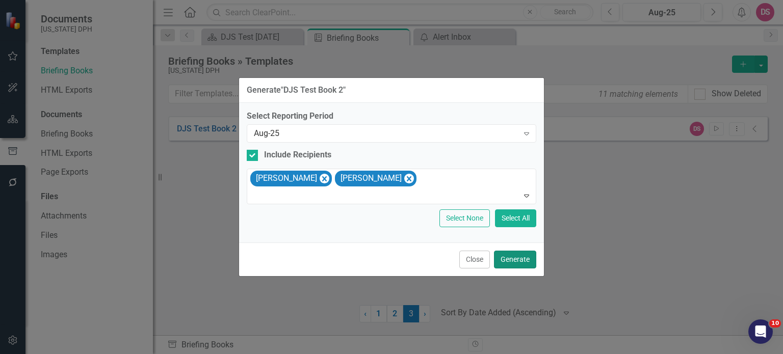
click at [512, 260] on button "Generate" at bounding box center [515, 260] width 42 height 18
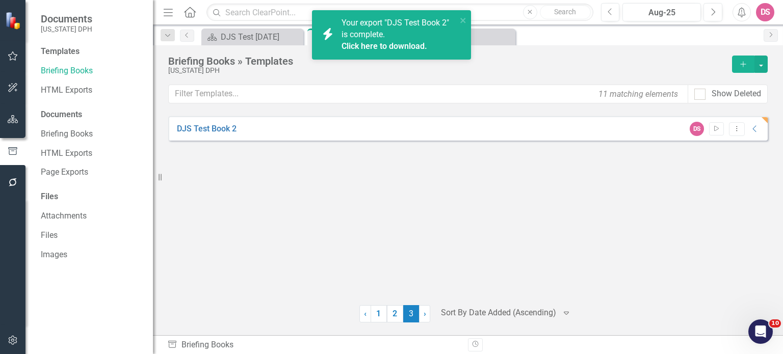
click at [371, 50] on link "Click here to download." at bounding box center [384, 46] width 86 height 10
